Goal: Task Accomplishment & Management: Use online tool/utility

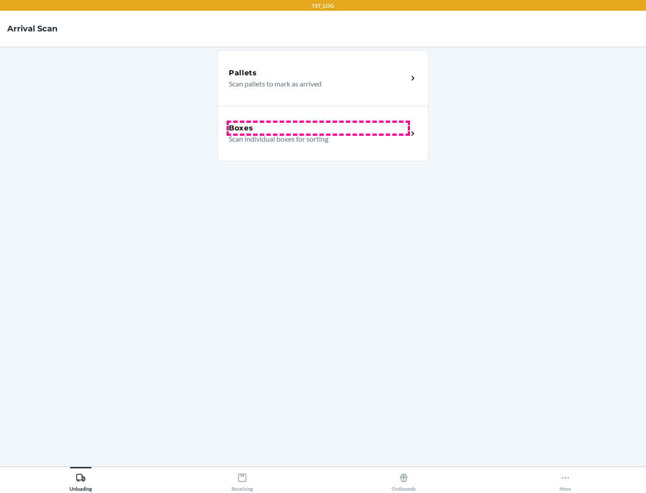
click at [318, 128] on div "Boxes" at bounding box center [318, 128] width 179 height 11
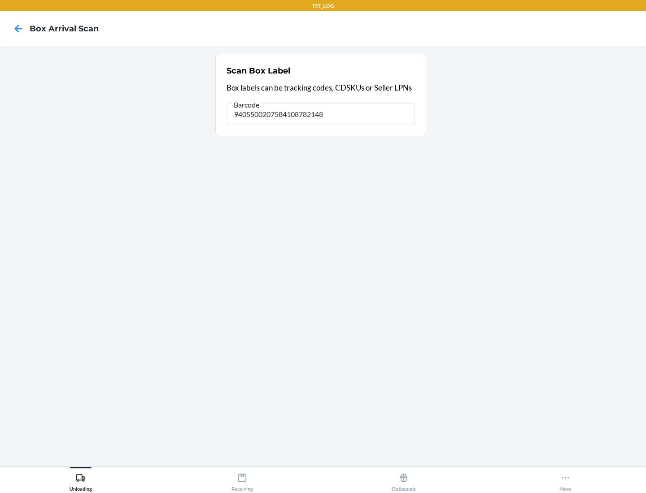
type input "9405500207584108782148"
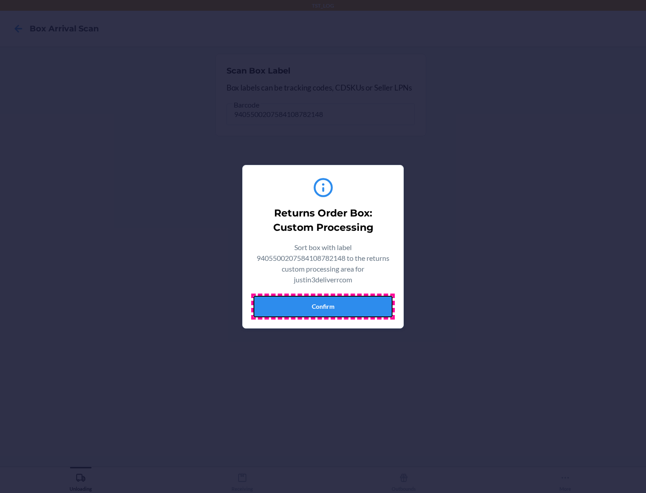
click at [323, 306] on button "Confirm" at bounding box center [322, 307] width 139 height 22
